Goal: Task Accomplishment & Management: Complete application form

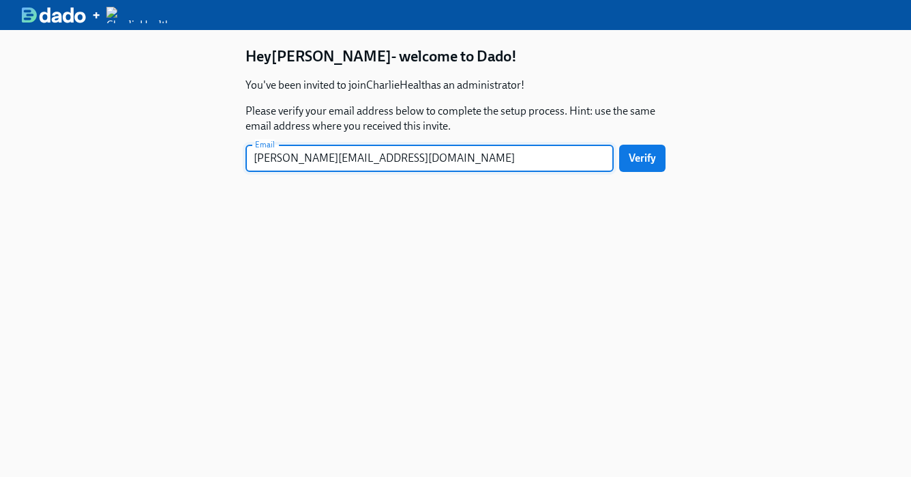
type input "[PERSON_NAME][EMAIL_ADDRESS][DOMAIN_NAME]"
click at [619, 145] on button "Verify" at bounding box center [642, 158] width 46 height 27
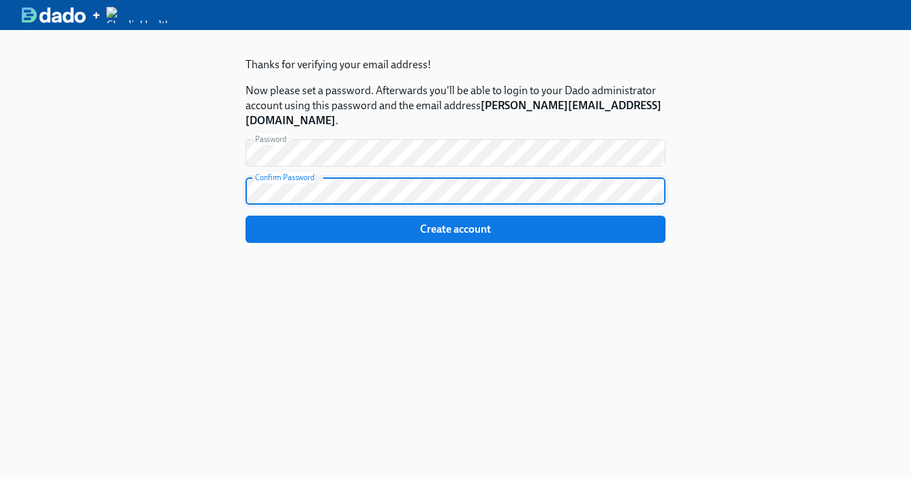
click at [246, 216] on button "Create account" at bounding box center [456, 229] width 420 height 27
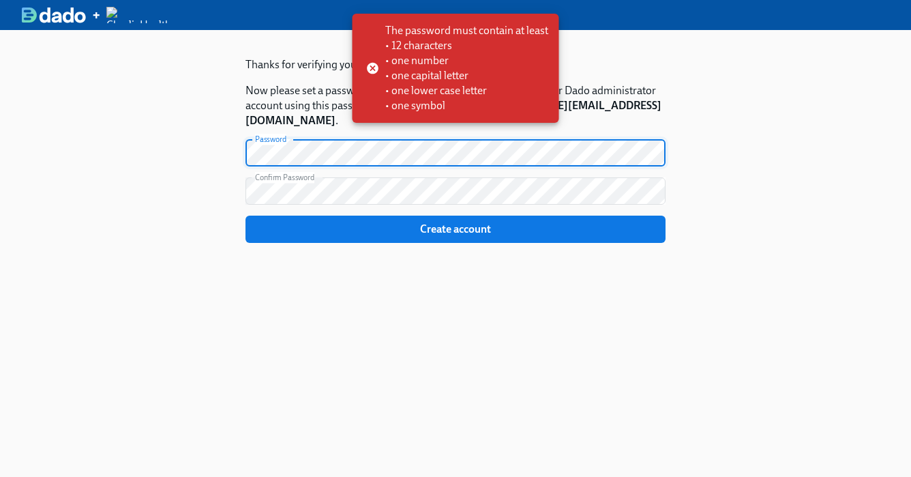
click at [510, 122] on div "+ Thanks for verifying your email address! Now please set a password. Afterward…" at bounding box center [455, 238] width 911 height 477
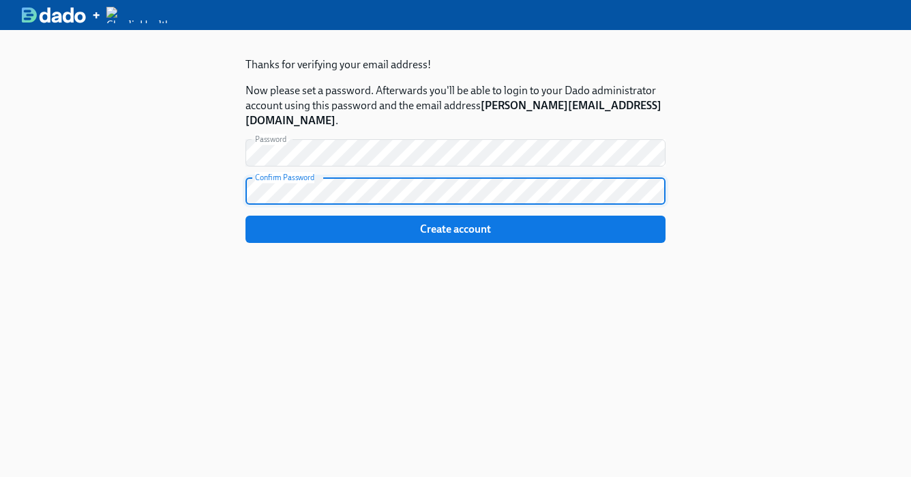
click at [508, 222] on span "Create account" at bounding box center [455, 229] width 401 height 14
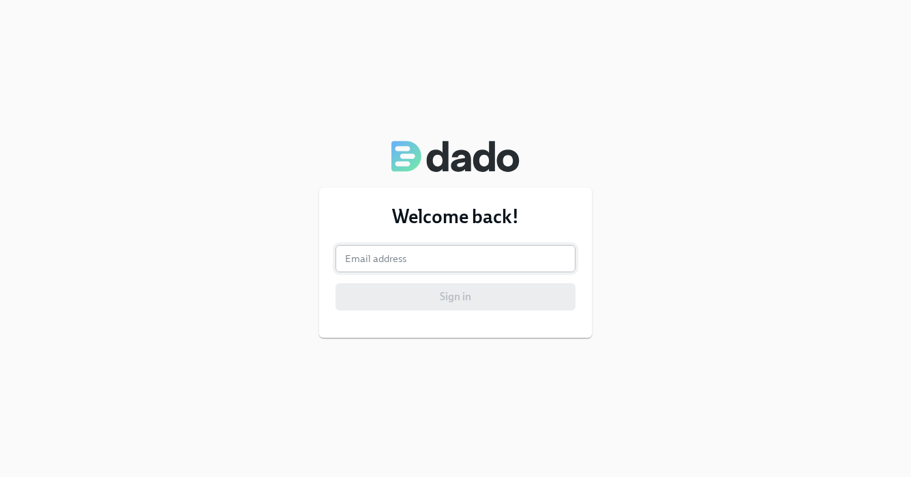
click at [388, 252] on input "email" at bounding box center [456, 258] width 240 height 27
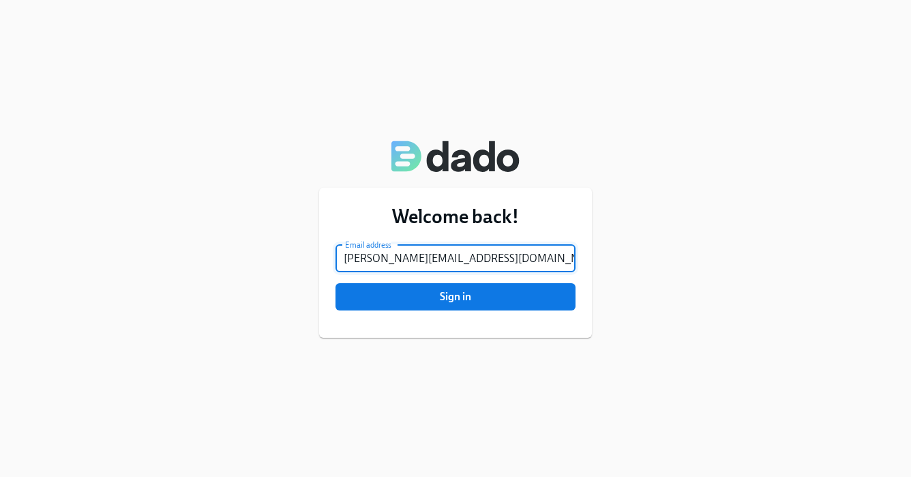
type input "[PERSON_NAME][EMAIL_ADDRESS][DOMAIN_NAME]"
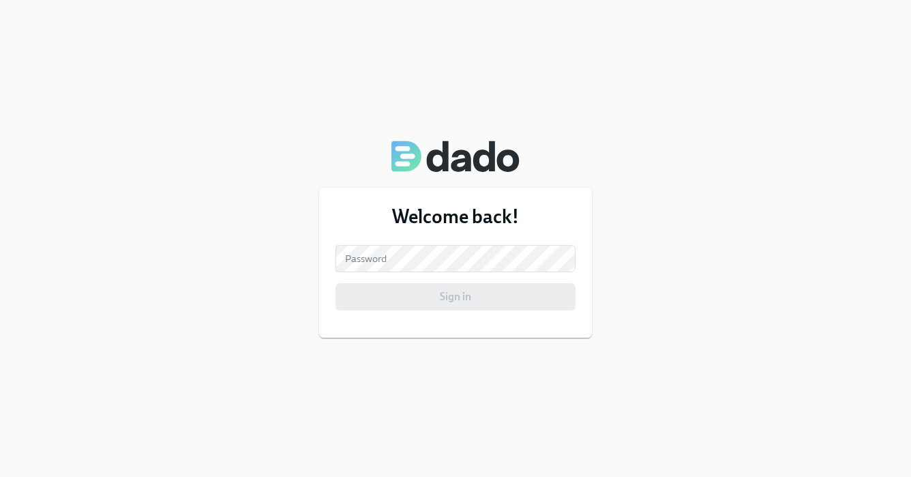
click at [493, 272] on form "Email address [PERSON_NAME][EMAIL_ADDRESS][DOMAIN_NAME] Email address Password …" at bounding box center [456, 277] width 240 height 65
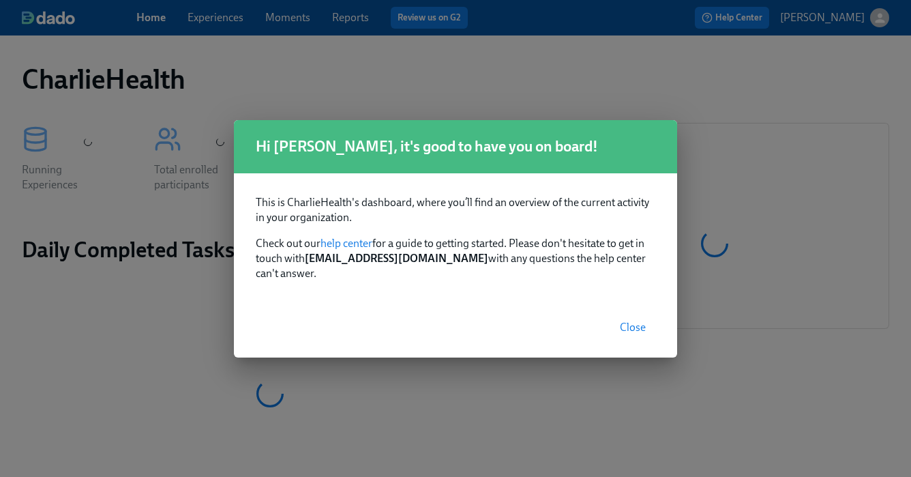
click at [489, 288] on div "This is CharlieHealth's dashboard, where you’ll find an overview of the current…" at bounding box center [455, 235] width 443 height 124
click at [624, 323] on span "Close" at bounding box center [633, 328] width 26 height 14
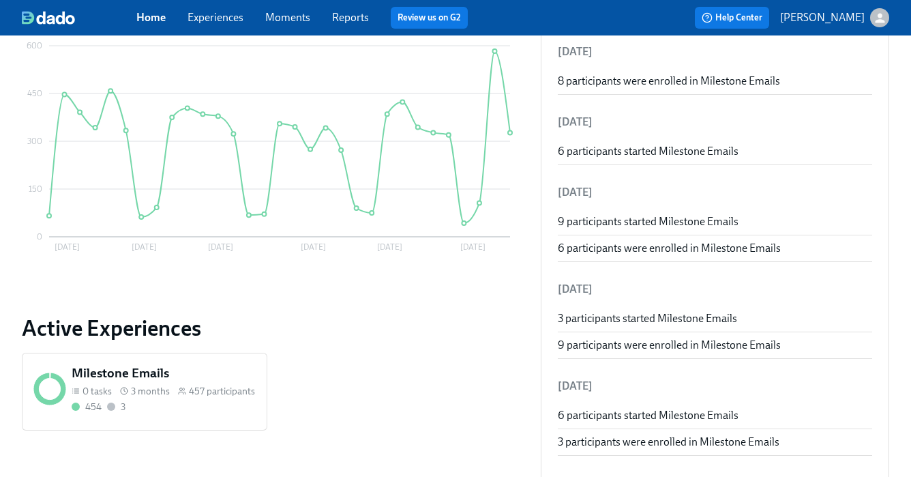
scroll to position [138, 0]
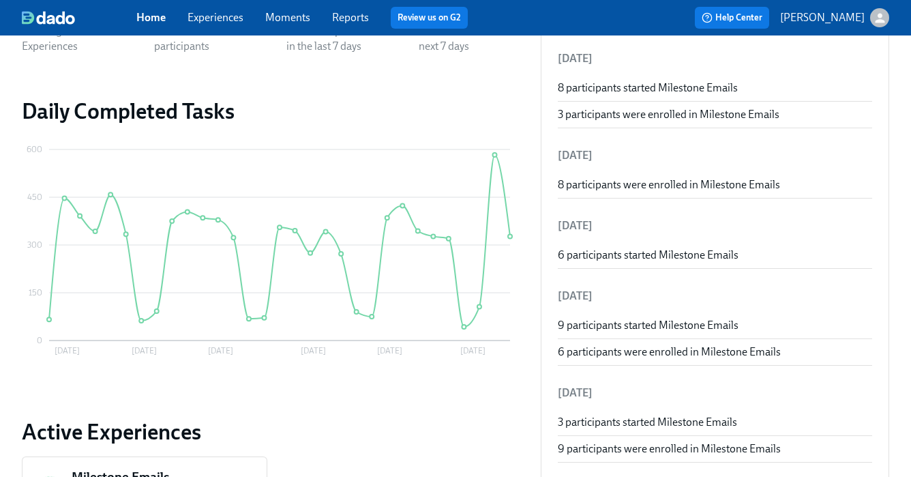
click at [212, 16] on link "Experiences" at bounding box center [216, 17] width 56 height 13
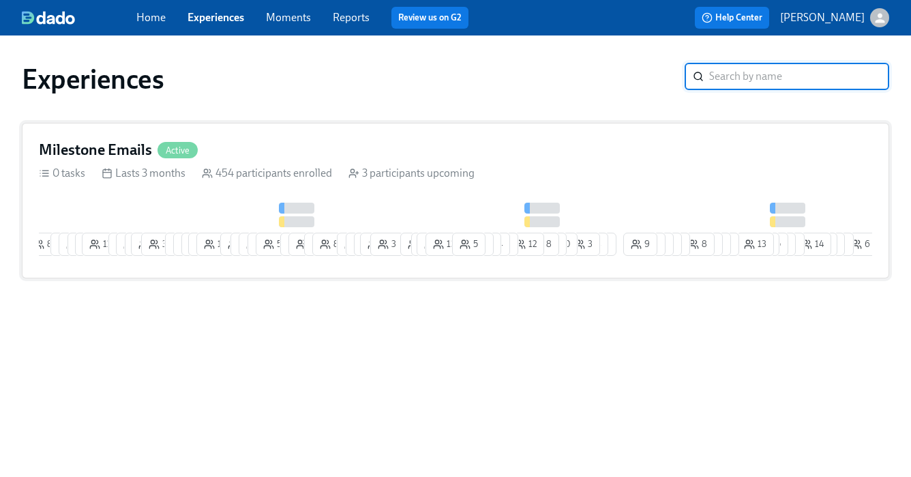
scroll to position [0, 83]
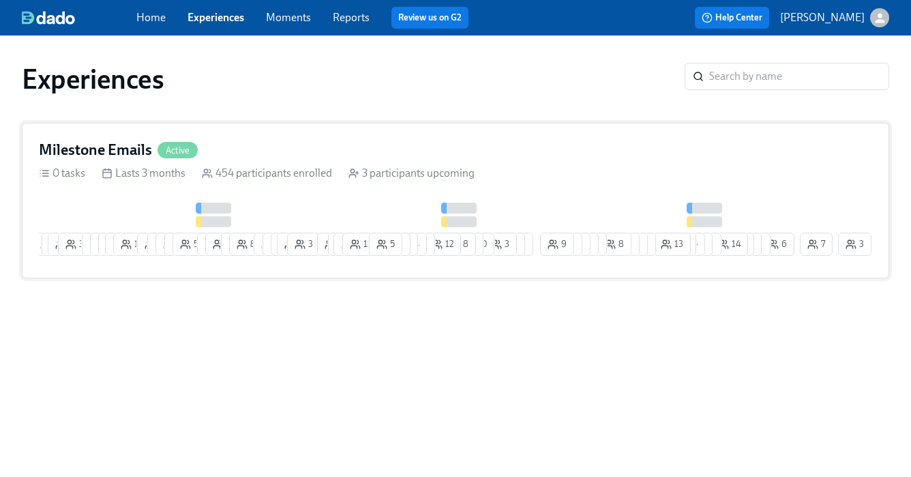
click at [461, 171] on div "3 participants upcoming" at bounding box center [412, 173] width 126 height 15
